Goal: Information Seeking & Learning: Learn about a topic

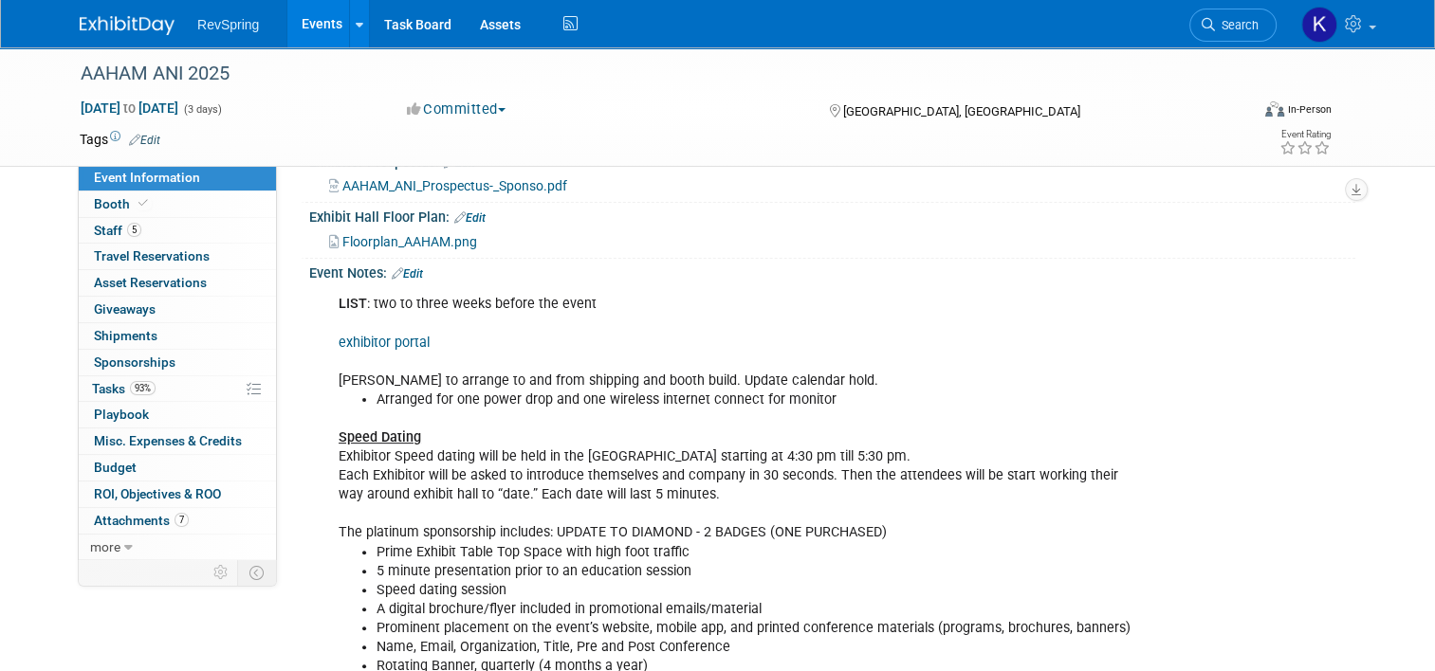
click at [311, 20] on link "Events" at bounding box center [321, 23] width 69 height 47
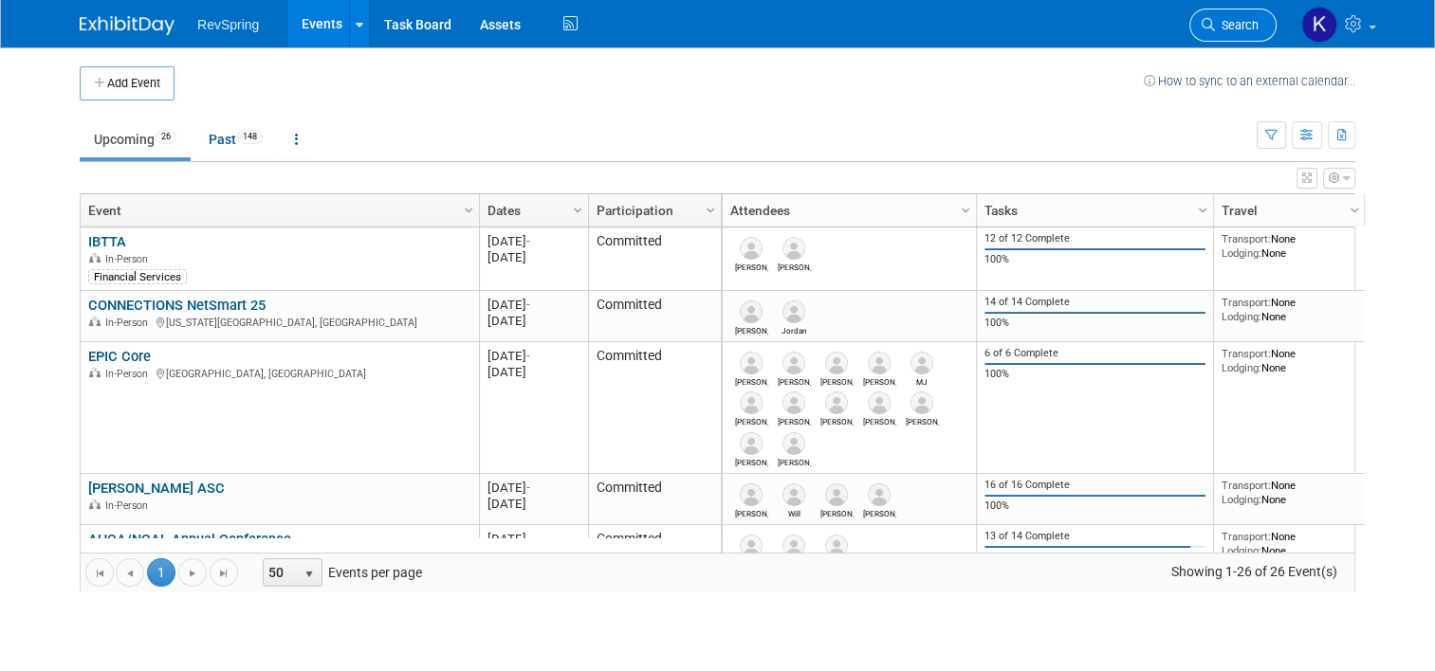
click at [1236, 36] on link "Search" at bounding box center [1232, 25] width 87 height 33
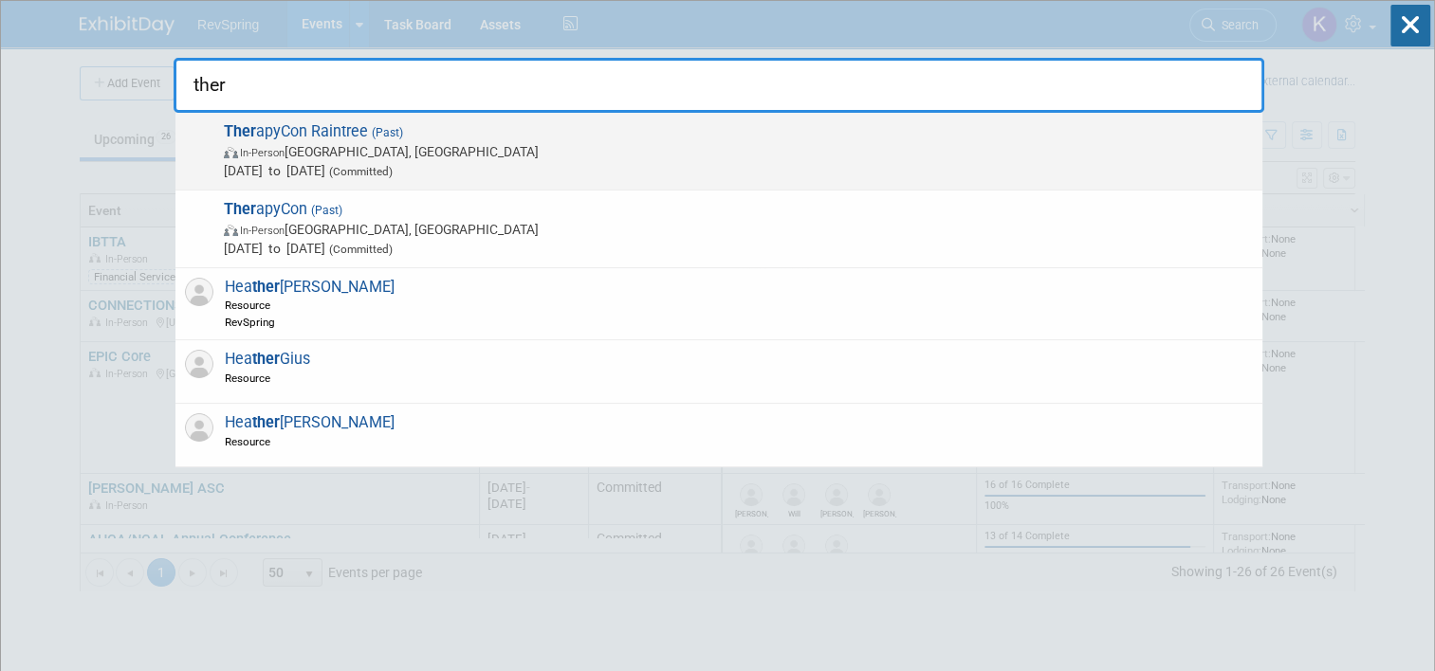
type input "ther"
click at [779, 137] on span "Ther apyCon Raintree (Past) In-Person Phoenix, AZ Sep 24, 2025 to Sep 26, 2025 …" at bounding box center [735, 151] width 1035 height 58
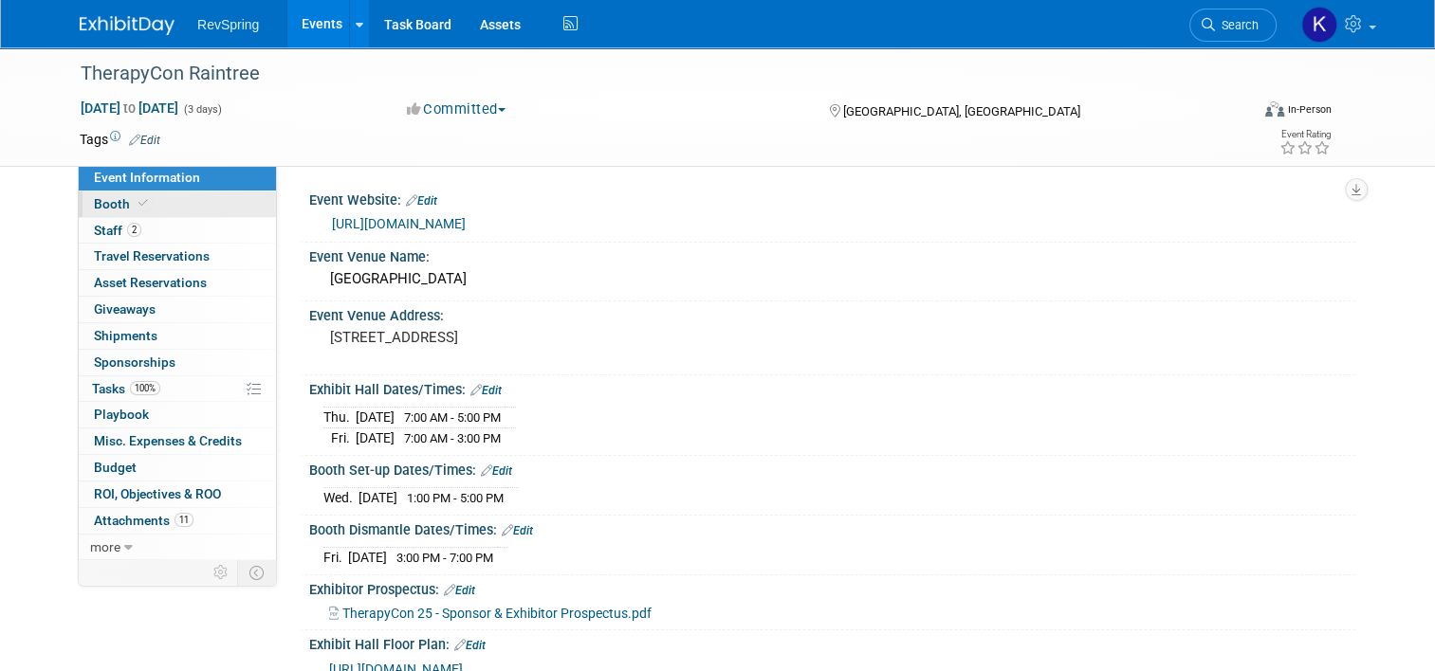
click at [192, 197] on link "Booth" at bounding box center [177, 205] width 197 height 26
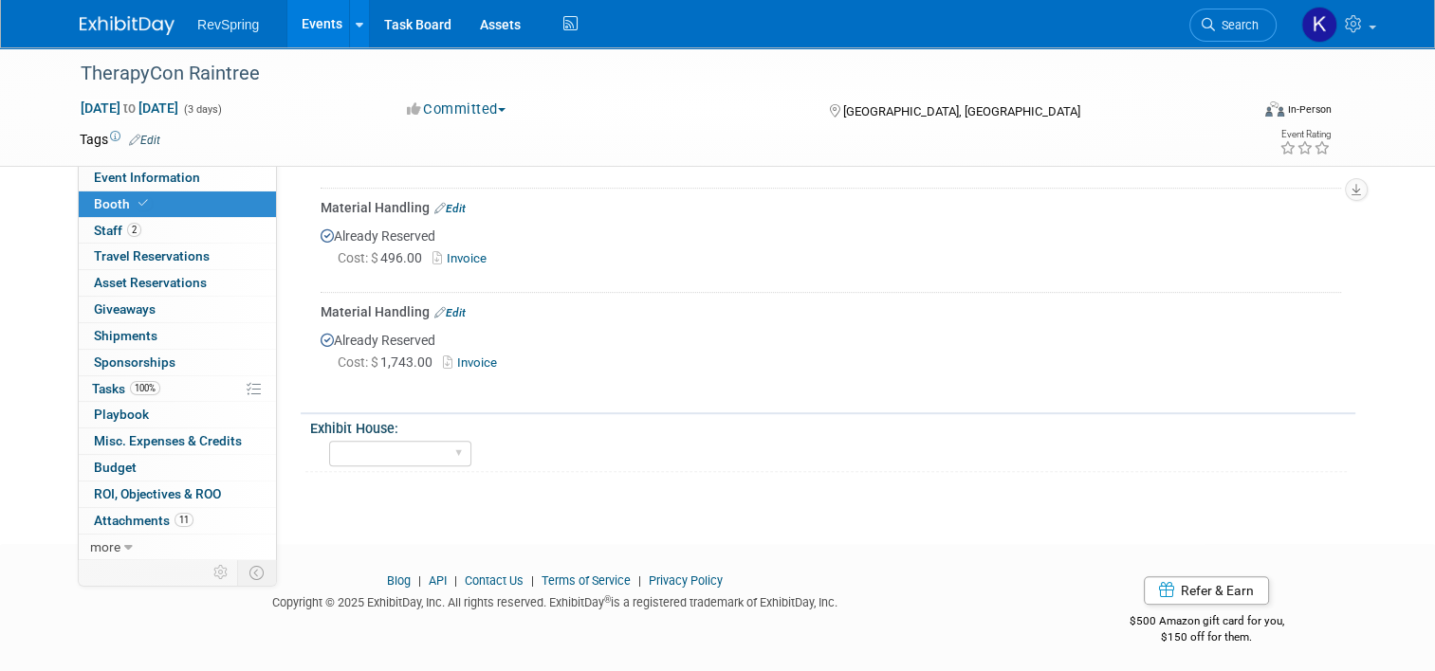
scroll to position [727, 0]
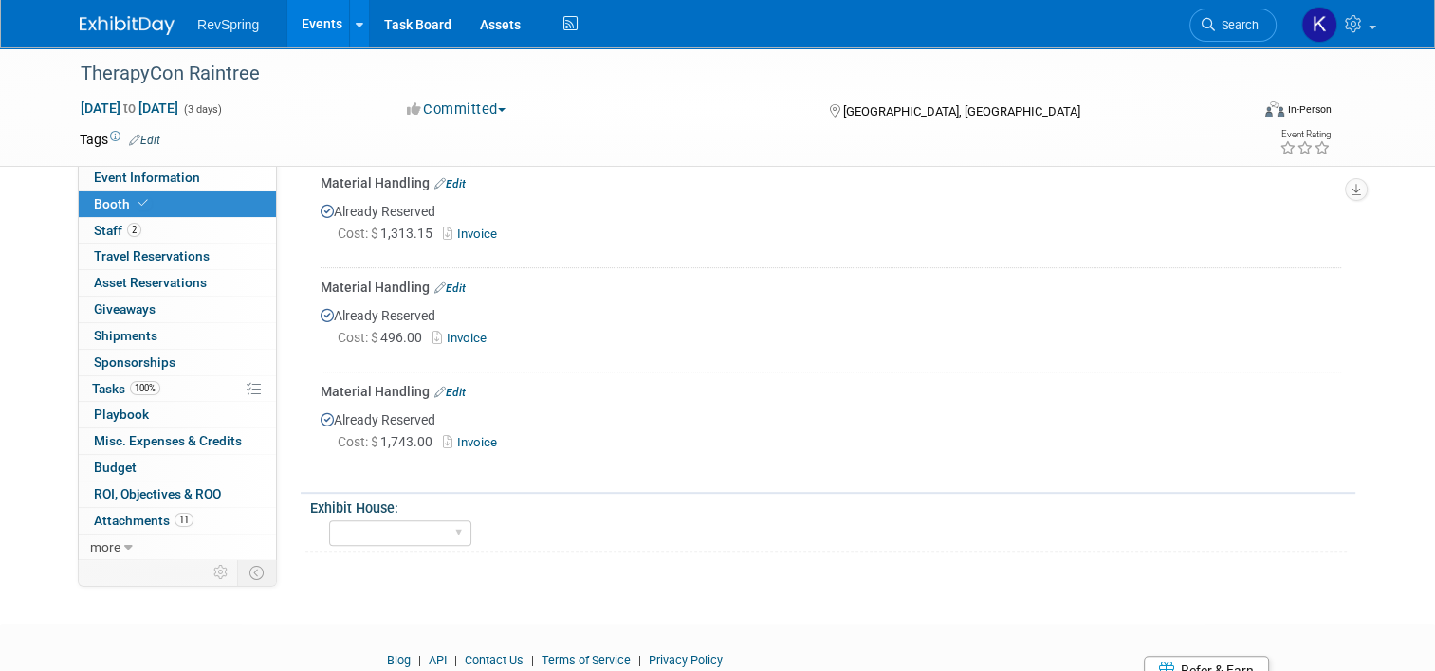
click at [472, 432] on div "Cost: $ 1,743.00 Invoice" at bounding box center [839, 442] width 1003 height 20
click at [472, 435] on link "Invoice" at bounding box center [474, 442] width 62 height 14
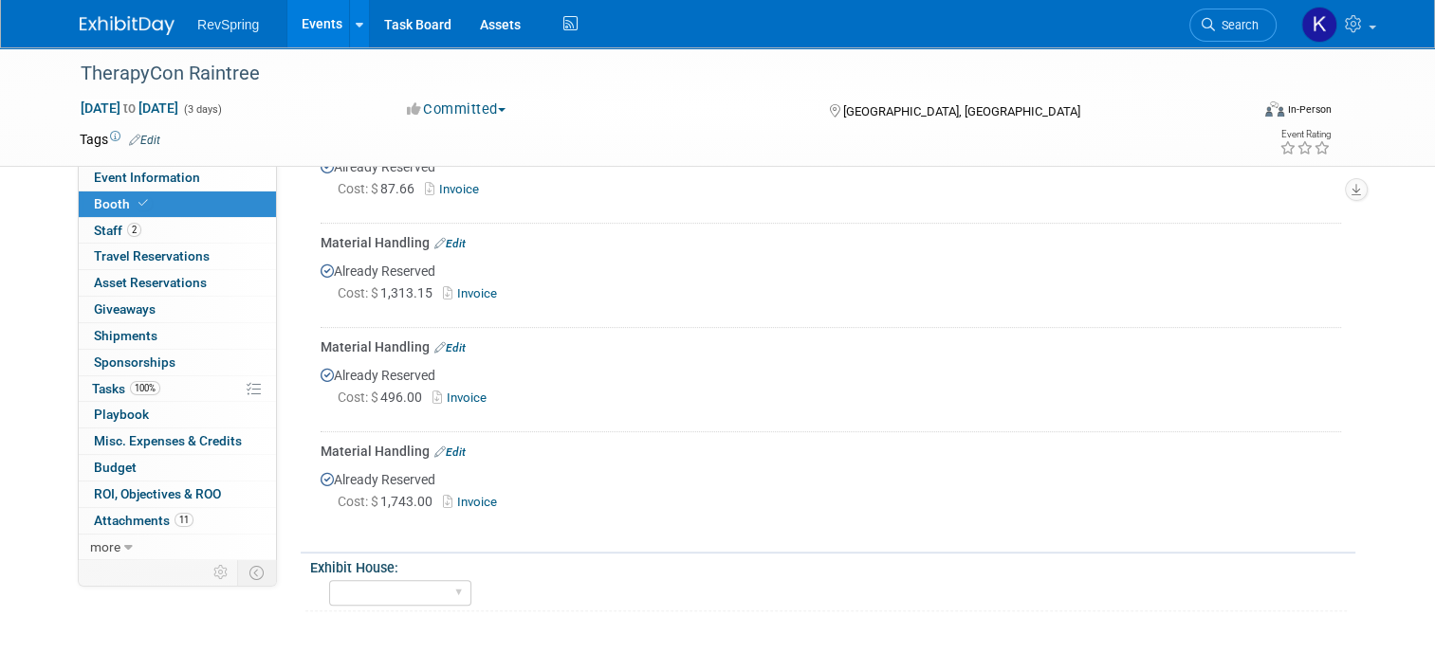
click at [478, 288] on link "Invoice" at bounding box center [474, 293] width 62 height 14
click at [469, 394] on link "Invoice" at bounding box center [463, 398] width 62 height 14
click at [443, 391] on link "Invoice" at bounding box center [463, 398] width 62 height 14
click at [467, 392] on link "Invoice" at bounding box center [463, 398] width 62 height 14
click at [465, 288] on link "Invoice" at bounding box center [474, 293] width 62 height 14
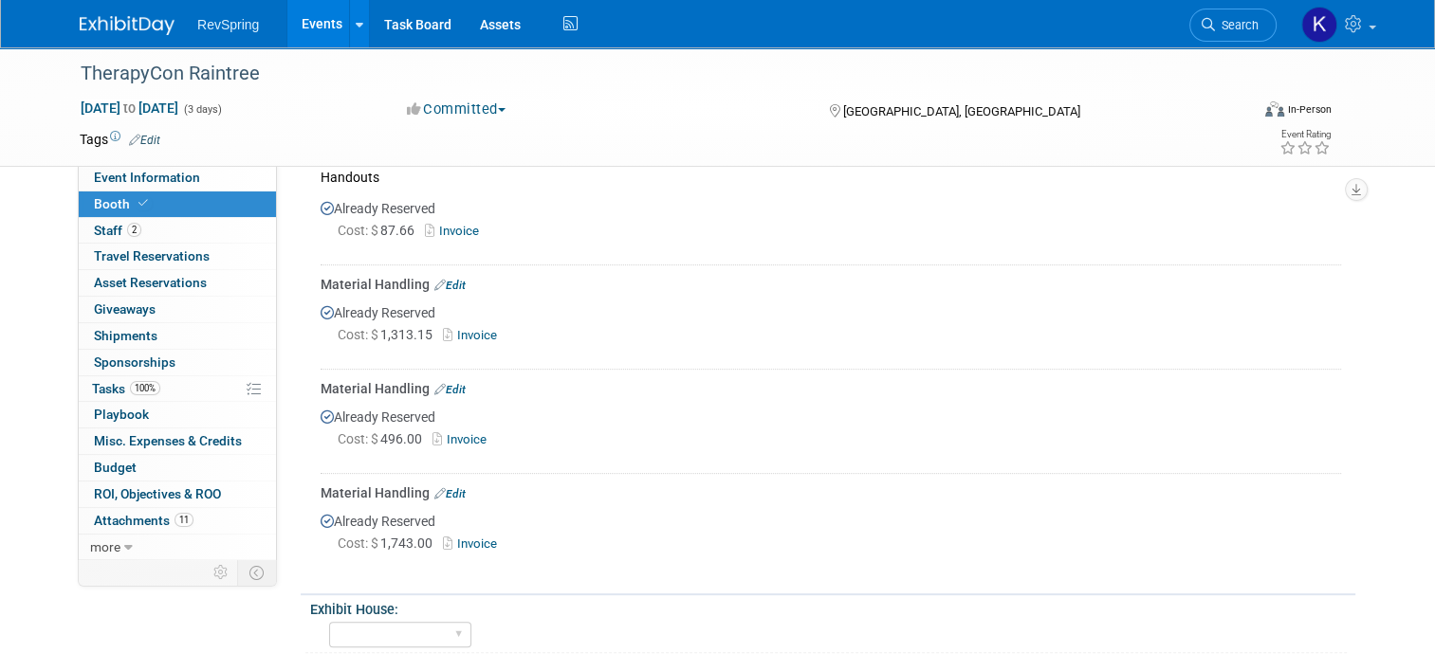
scroll to position [703, 0]
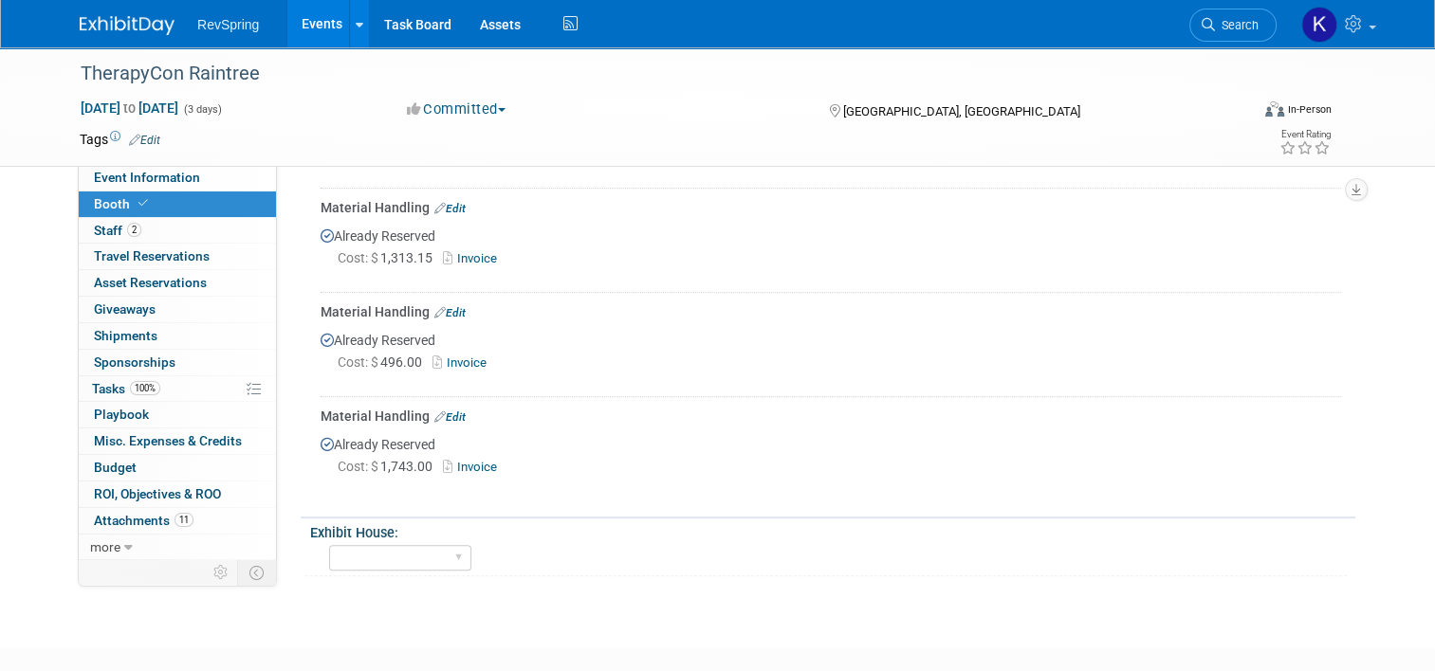
click at [469, 466] on link "Invoice" at bounding box center [474, 467] width 62 height 14
click at [467, 251] on link "Invoice" at bounding box center [474, 258] width 62 height 14
click at [303, 30] on link "Events" at bounding box center [321, 23] width 69 height 47
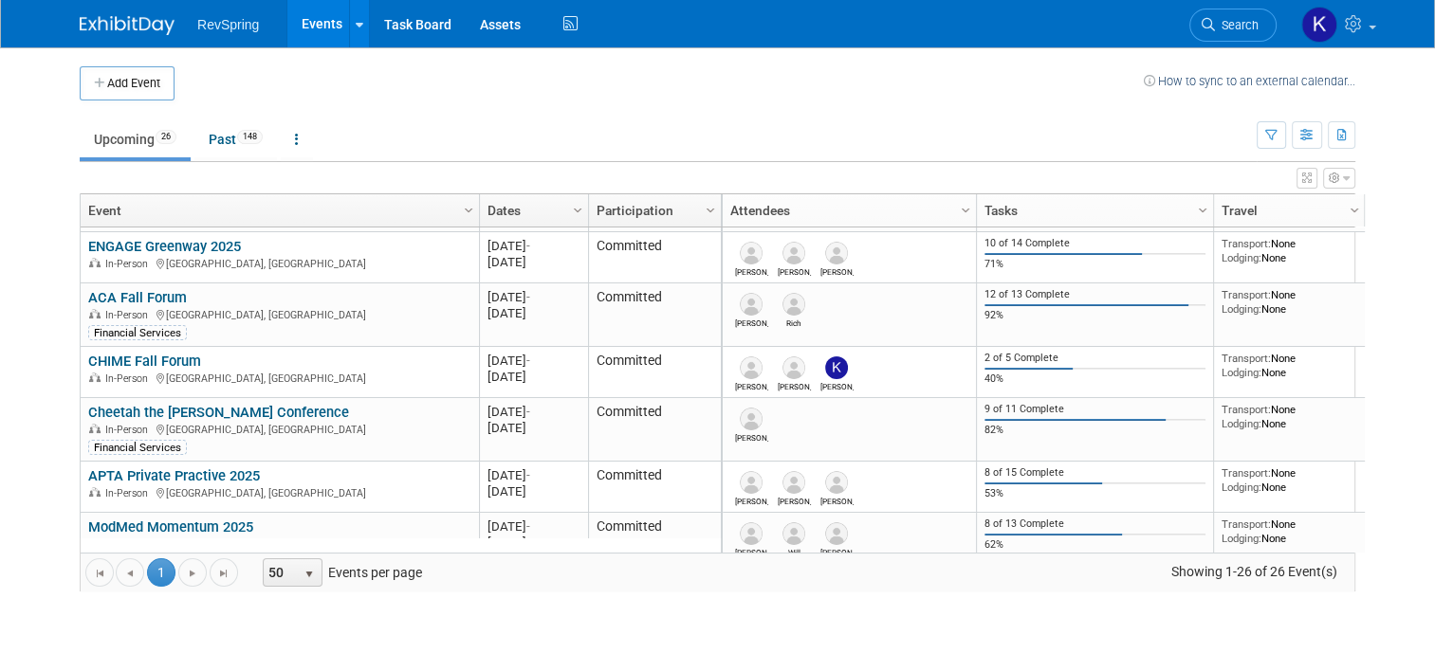
scroll to position [543, 0]
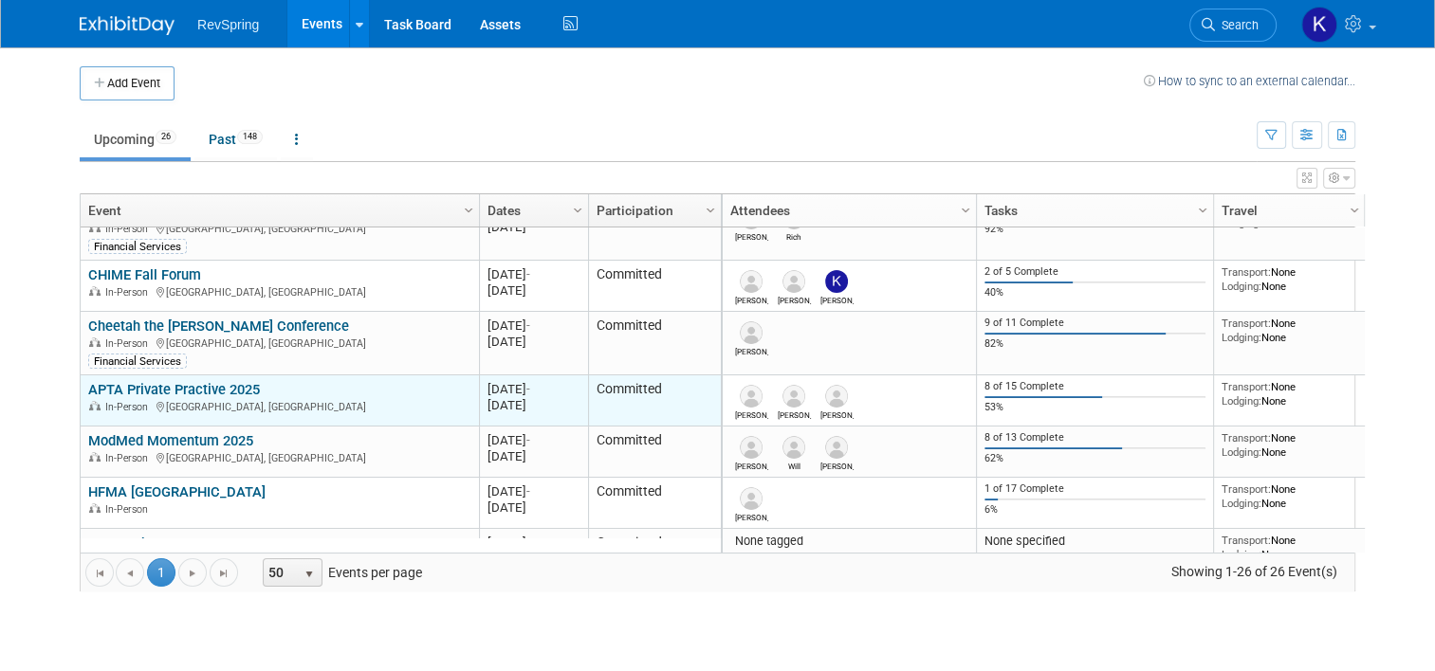
click at [227, 388] on link "APTA Private Practive 2025" at bounding box center [174, 389] width 172 height 17
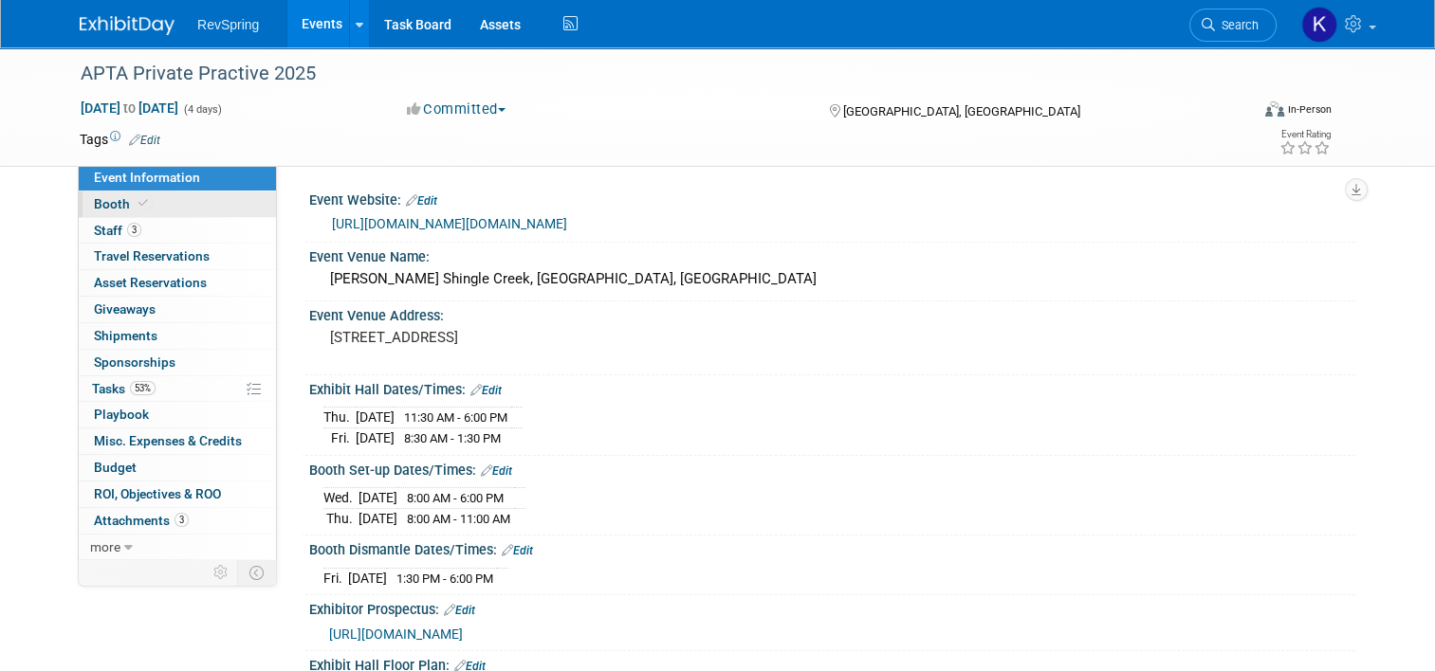
click at [186, 205] on link "Booth" at bounding box center [177, 205] width 197 height 26
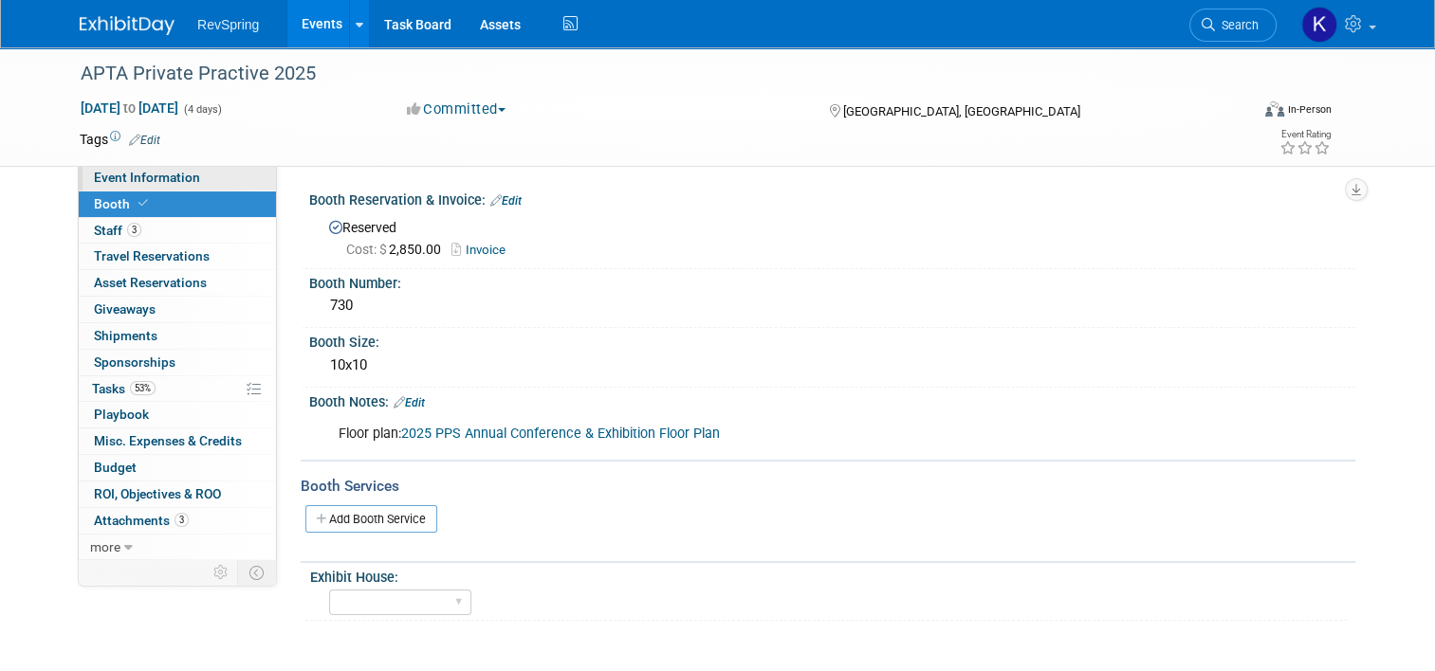
click at [193, 175] on link "Event Information" at bounding box center [177, 178] width 197 height 26
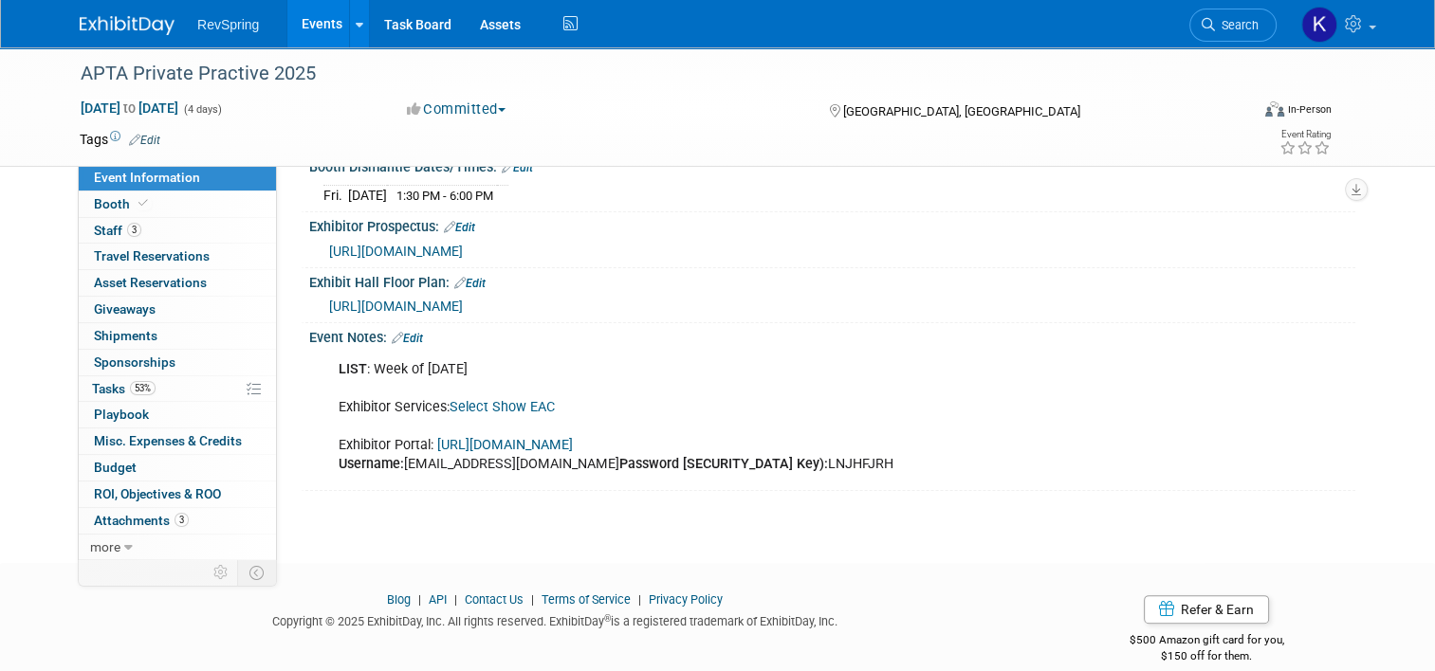
scroll to position [383, 0]
click at [143, 224] on link "3 Staff 3" at bounding box center [177, 231] width 197 height 26
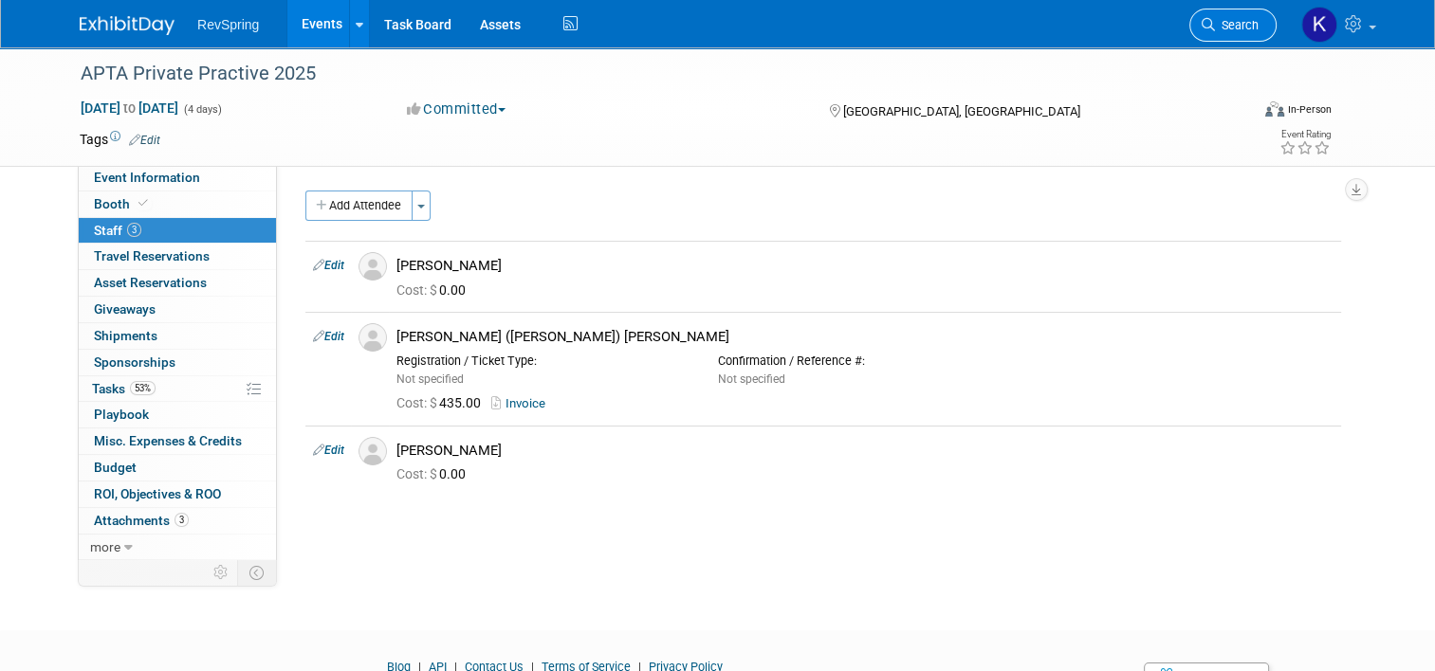
click at [1244, 31] on span "Search" at bounding box center [1237, 25] width 44 height 14
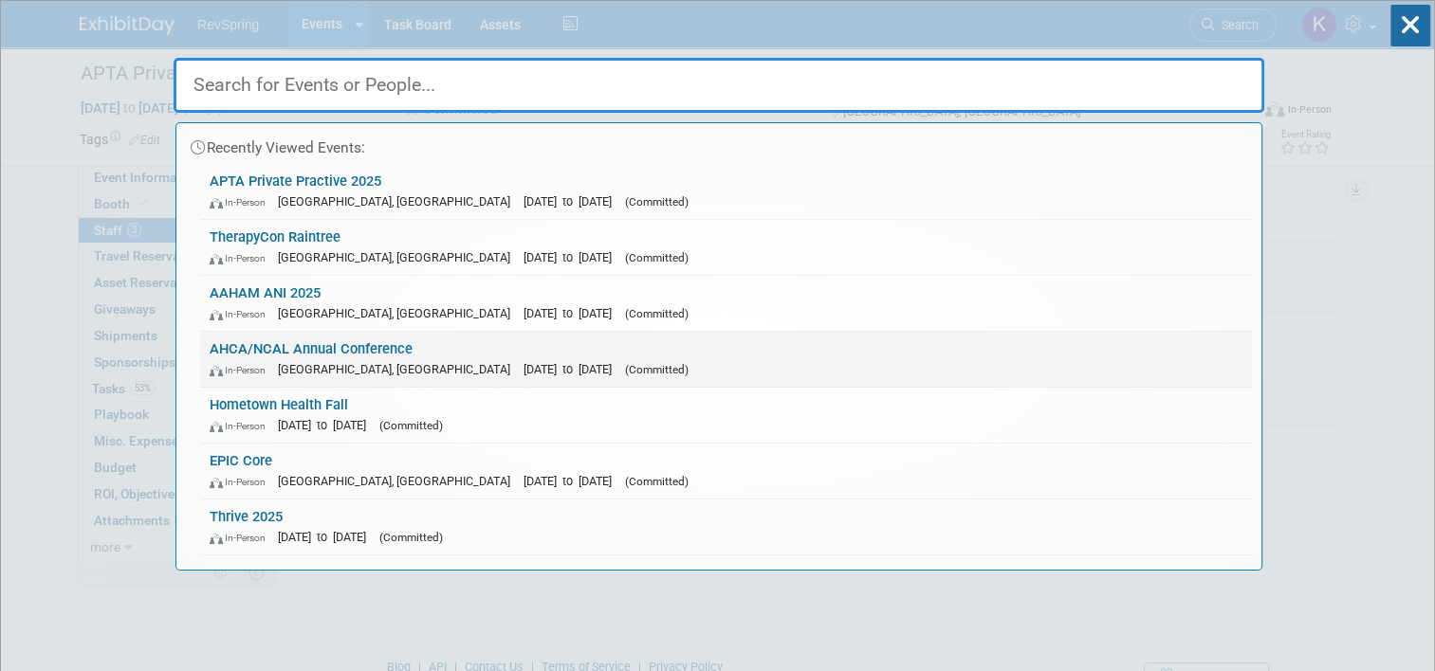
click at [838, 343] on link "AHCA/NCAL Annual Conference In-Person [GEOGRAPHIC_DATA], [GEOGRAPHIC_DATA] [DAT…" at bounding box center [726, 359] width 1052 height 55
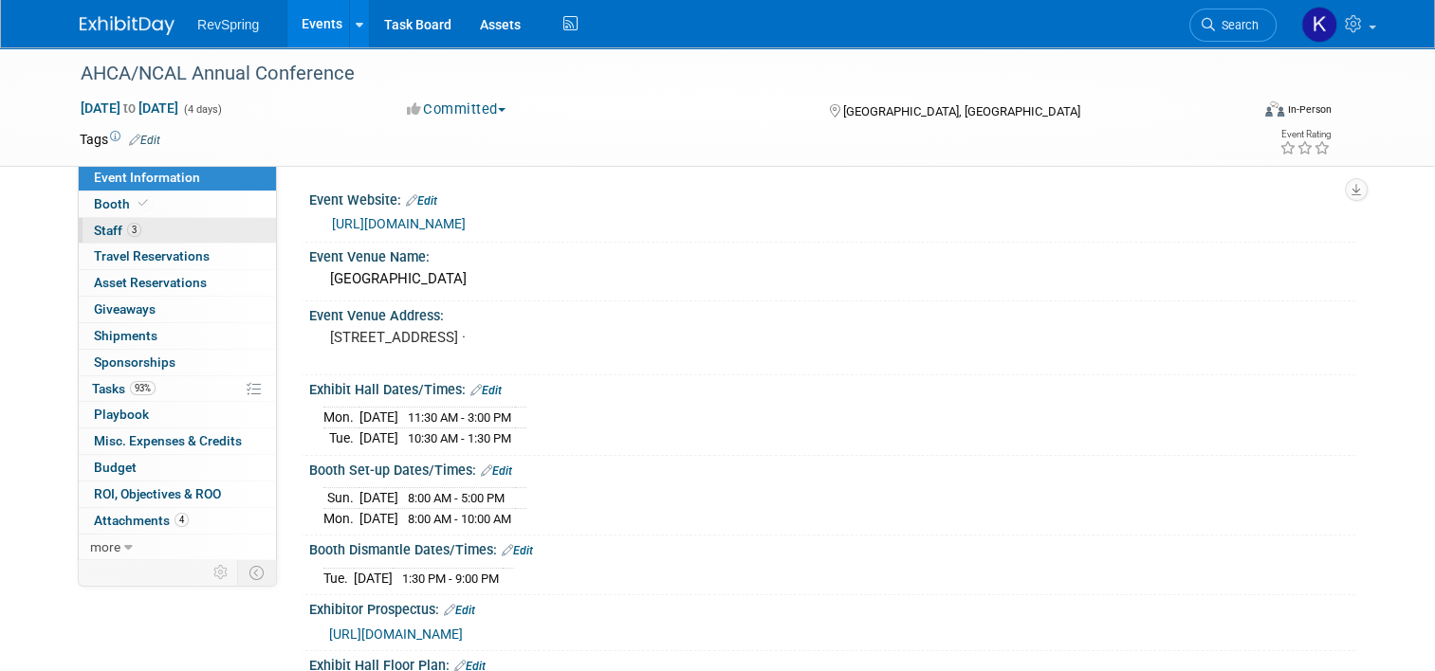
click at [129, 231] on link "3 Staff 3" at bounding box center [177, 231] width 197 height 26
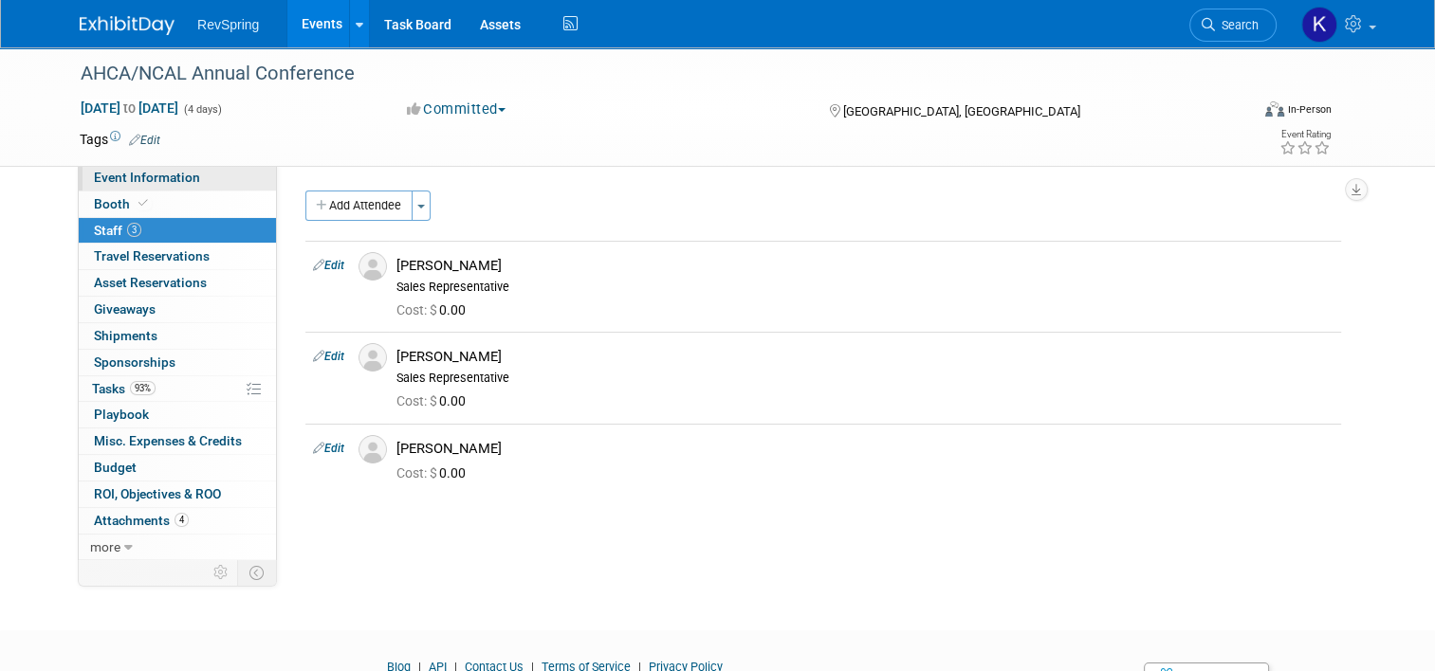
click at [162, 182] on span "Event Information" at bounding box center [147, 177] width 106 height 15
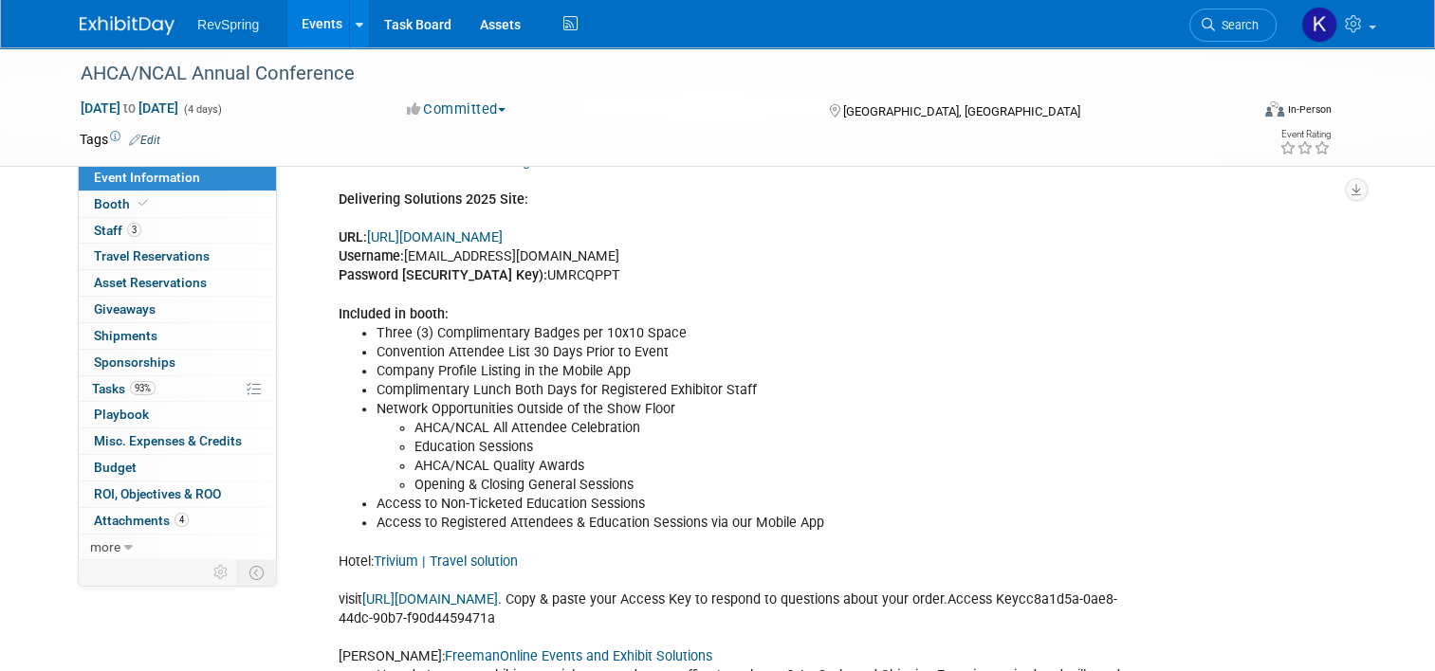
scroll to position [632, 0]
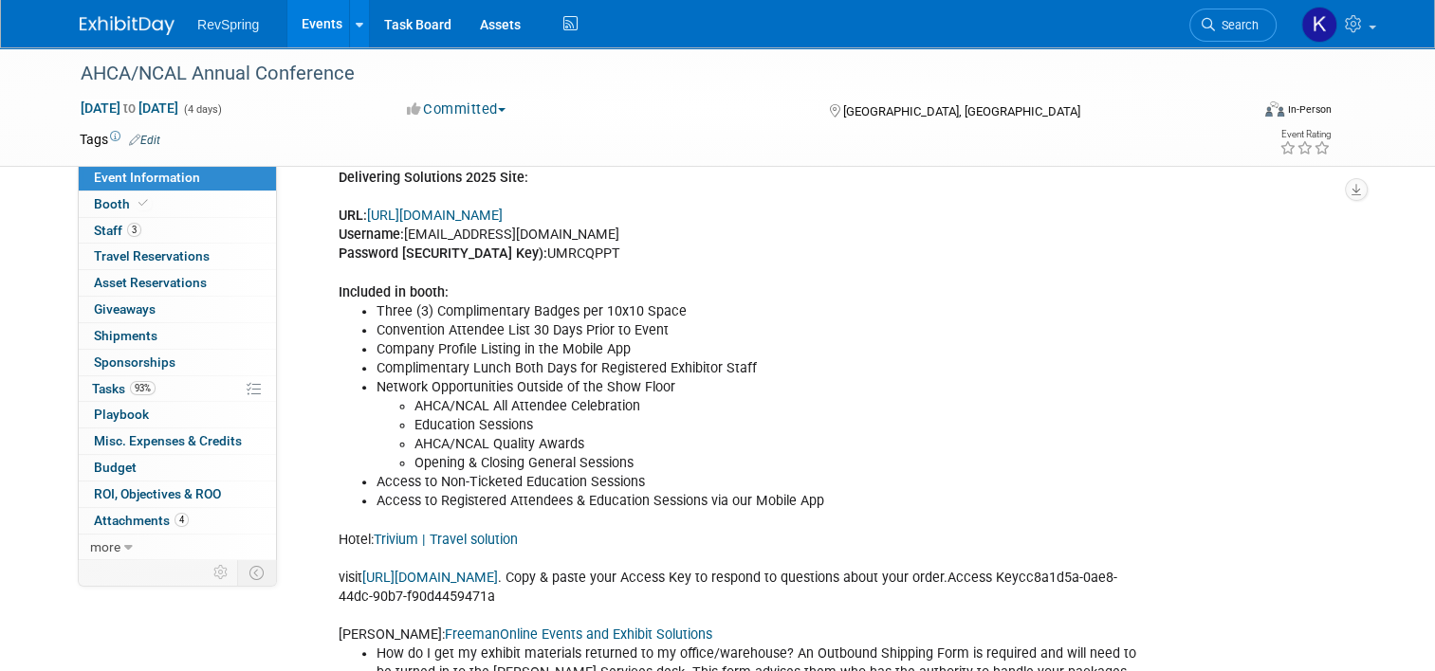
drag, startPoint x: 823, startPoint y: 530, endPoint x: 331, endPoint y: 326, distance: 532.8
click at [331, 326] on div "LIST: [DATE]AHCANCALConventionRegistrationListthru9.13.25.xlsx Delivering Solut…" at bounding box center [738, 549] width 827 height 895
click at [389, 511] on li "Access to Registered Attendees & Education Sessions via our Mobile App" at bounding box center [759, 501] width 764 height 19
click at [453, 492] on li "Access to Non-Ticketed Education Sessions" at bounding box center [759, 482] width 764 height 19
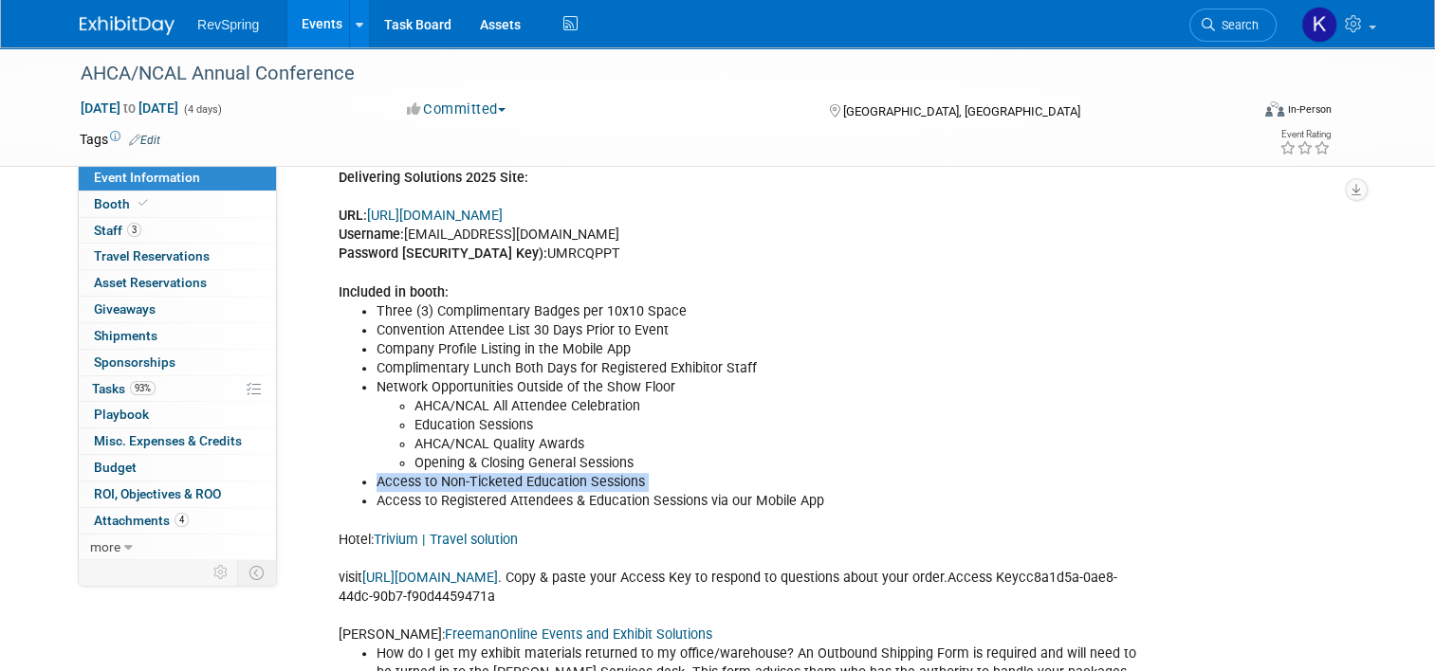
click at [453, 492] on li "Access to Non-Ticketed Education Sessions" at bounding box center [759, 482] width 764 height 19
drag, startPoint x: 453, startPoint y: 500, endPoint x: 588, endPoint y: 493, distance: 134.8
click at [588, 492] on li "Access to Non-Ticketed Education Sessions" at bounding box center [759, 482] width 764 height 19
click at [503, 224] on link "[URL][DOMAIN_NAME]" at bounding box center [435, 216] width 136 height 16
